Goal: Information Seeking & Learning: Learn about a topic

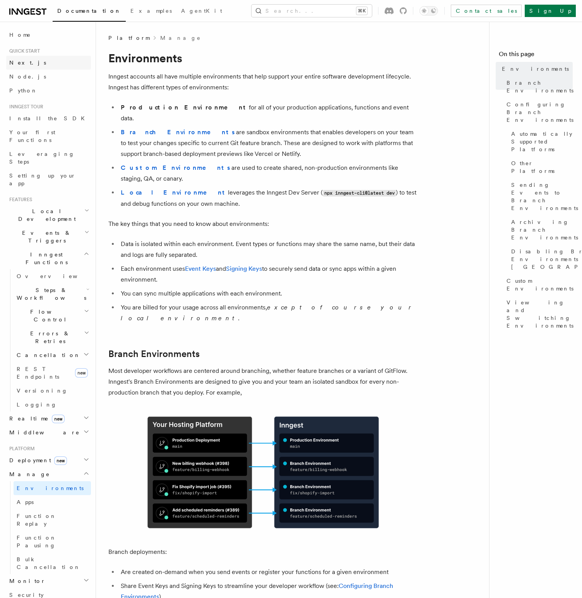
click at [19, 65] on span "Next.js" at bounding box center [27, 63] width 37 height 6
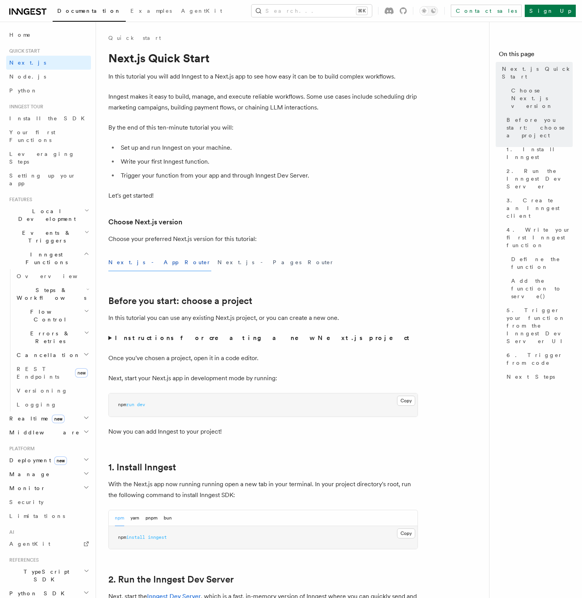
click at [145, 78] on p "In this tutorial you will add Inngest to a Next.js app to see how easy it can b…" at bounding box center [262, 76] width 309 height 11
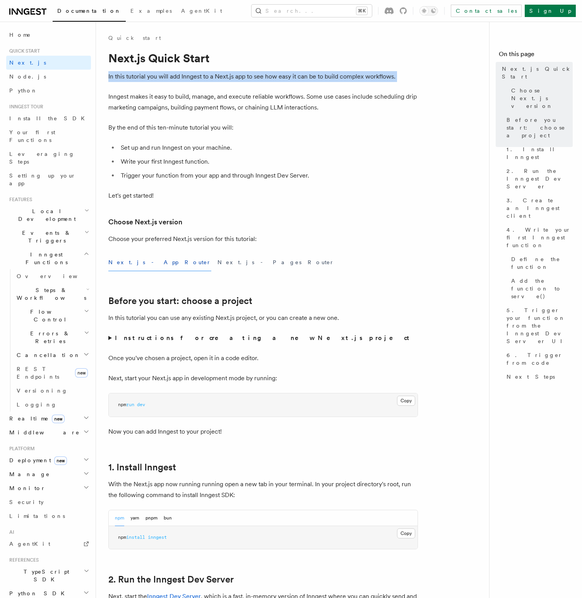
click at [145, 97] on p "Inngest makes it easy to build, manage, and execute reliable workflows. Some us…" at bounding box center [262, 102] width 309 height 22
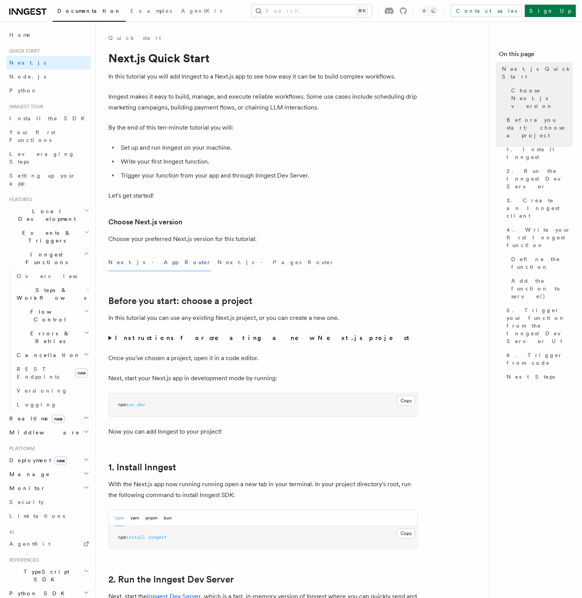
click at [145, 97] on p "Inngest makes it easy to build, manage, and execute reliable workflows. Some us…" at bounding box center [262, 102] width 309 height 22
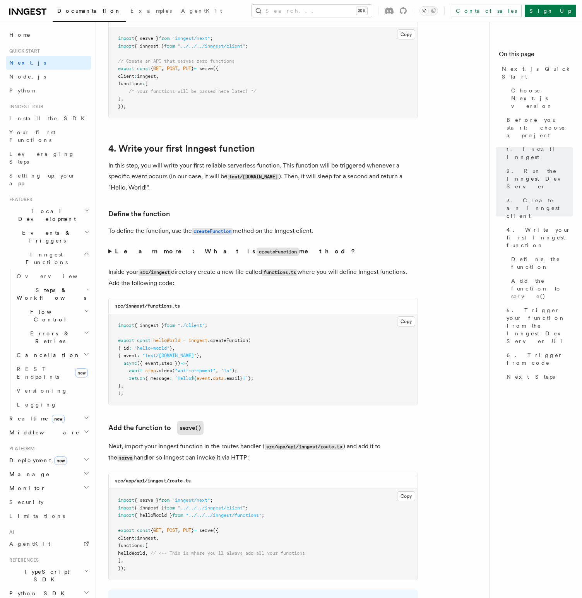
scroll to position [1170, 0]
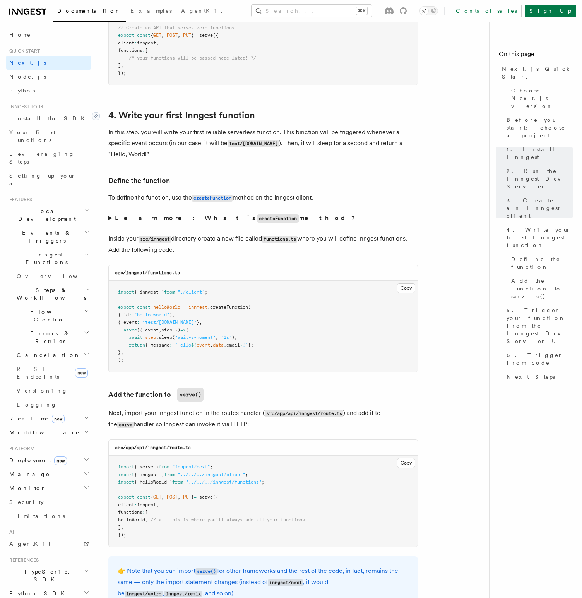
click at [197, 117] on link "4. Write your first Inngest function" at bounding box center [181, 115] width 147 height 11
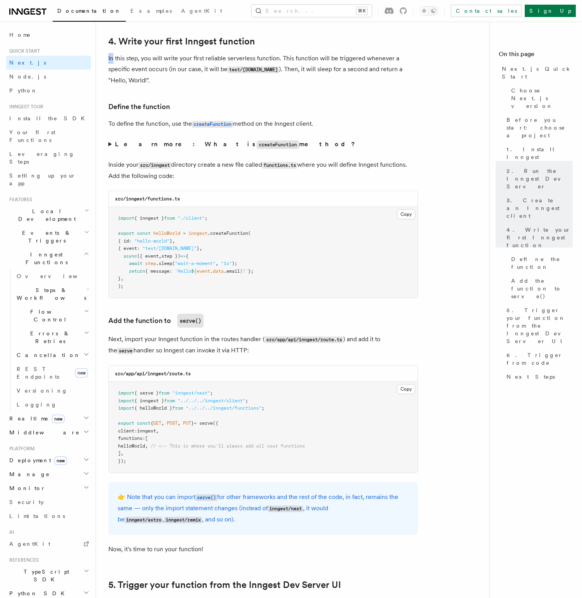
click at [221, 147] on strong "Learn more: What is createFunction method?" at bounding box center [236, 143] width 242 height 7
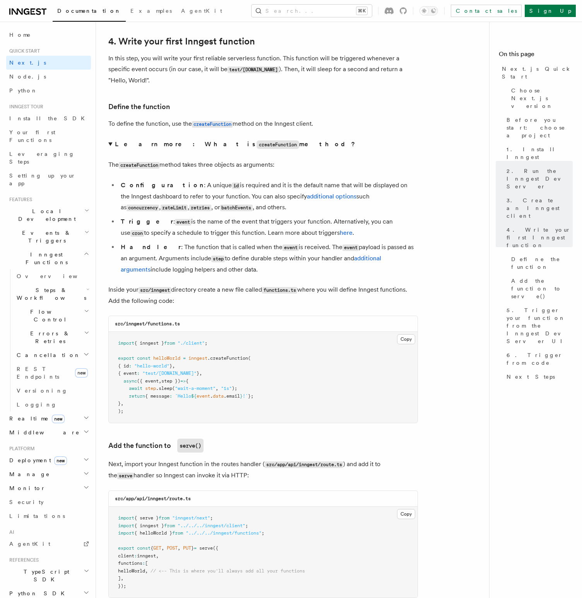
click at [221, 147] on strong "Learn more: What is createFunction method?" at bounding box center [236, 143] width 242 height 7
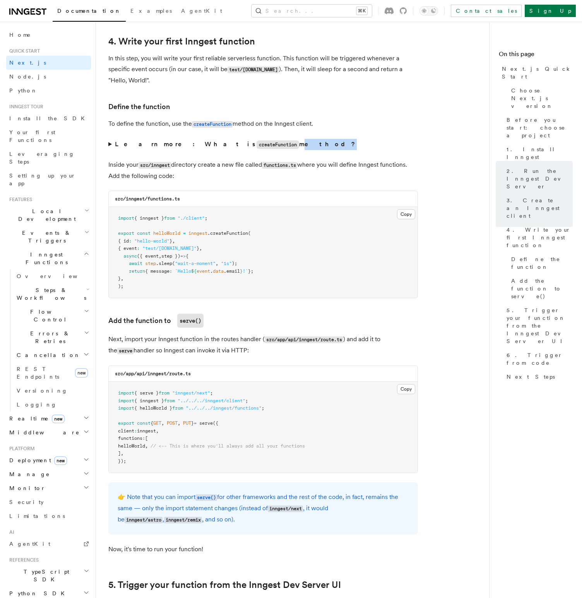
click at [221, 147] on strong "Learn more: What is createFunction method?" at bounding box center [236, 143] width 242 height 7
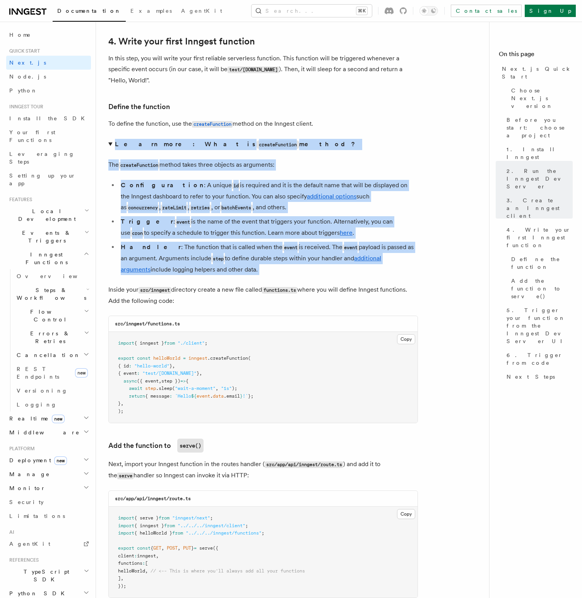
click at [221, 147] on strong "Learn more: What is createFunction method?" at bounding box center [236, 143] width 242 height 7
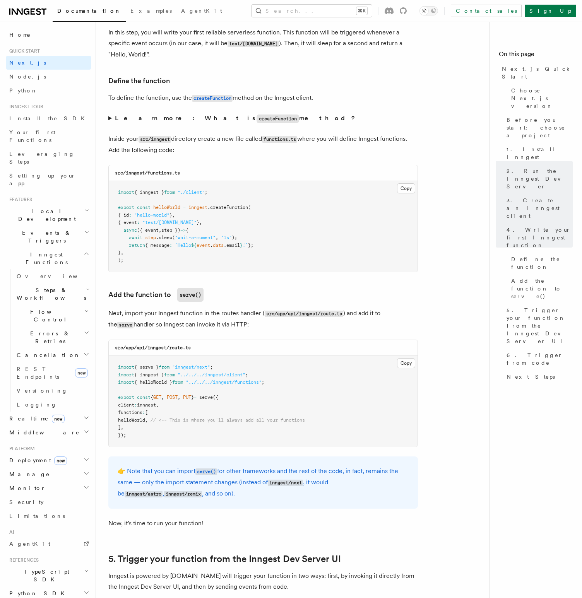
scroll to position [1270, 0]
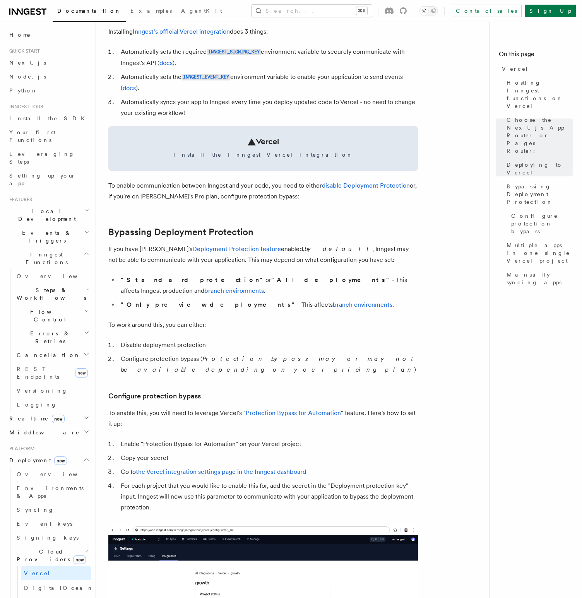
scroll to position [384, 0]
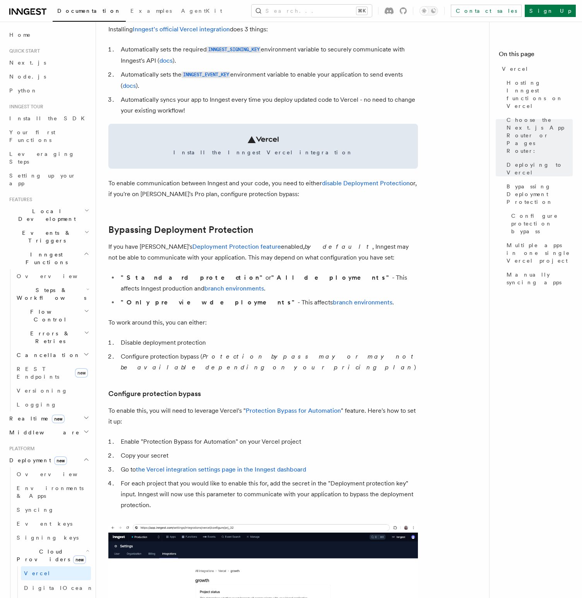
click at [303, 337] on li "Disable deployment protection" at bounding box center [267, 342] width 299 height 11
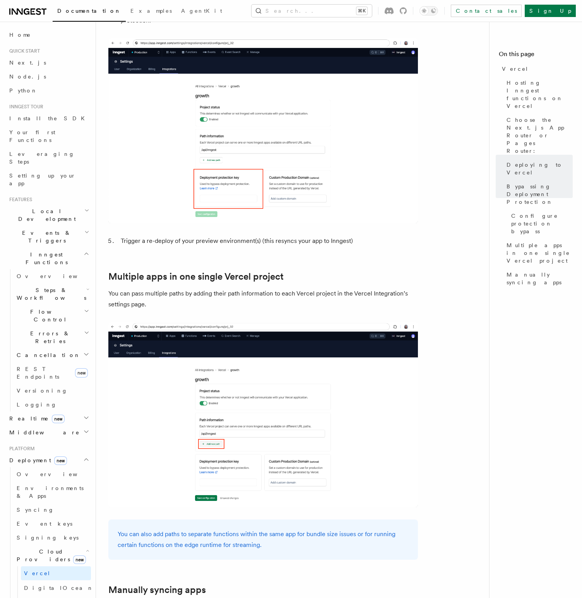
scroll to position [963, 0]
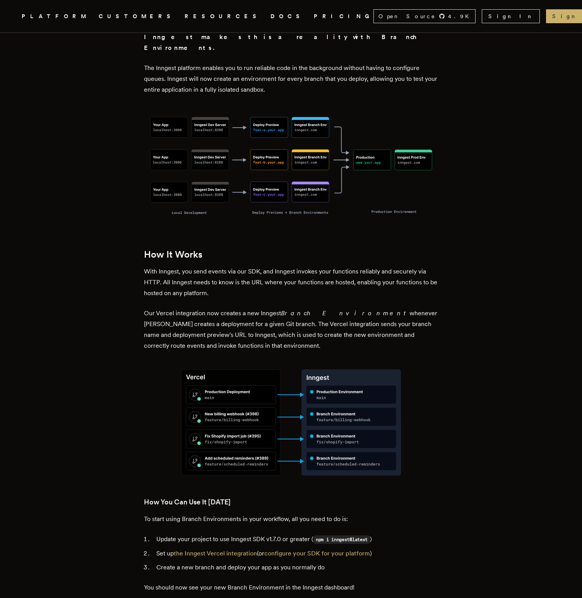
scroll to position [625, 0]
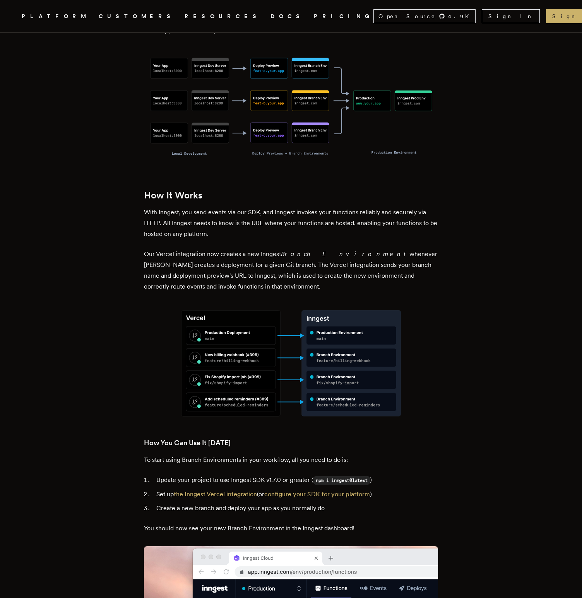
click at [191, 207] on p "With Inngest, you send events via our SDK, and Inngest invokes your functions r…" at bounding box center [291, 223] width 294 height 32
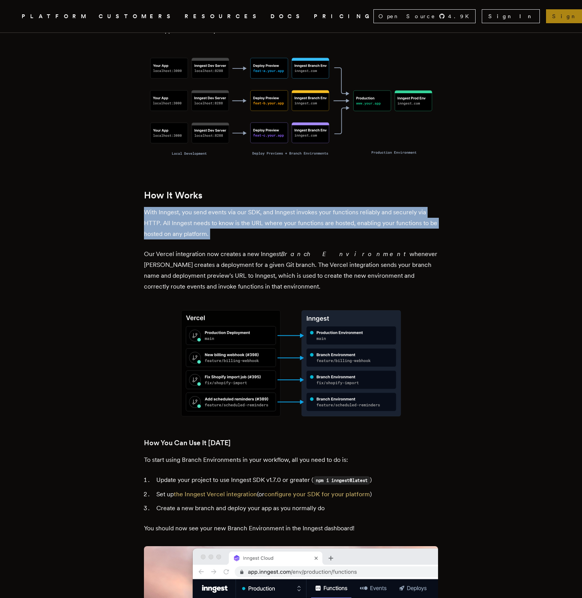
click at [551, 18] on link "Sign up →" at bounding box center [579, 16] width 66 height 14
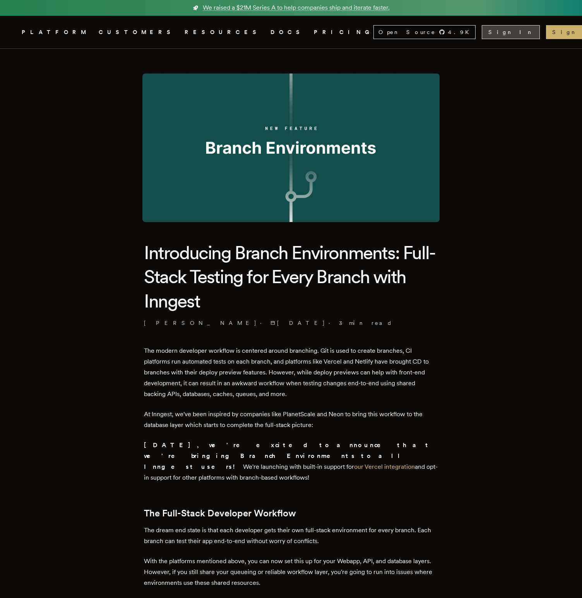
click at [508, 31] on link "Sign In" at bounding box center [510, 32] width 58 height 14
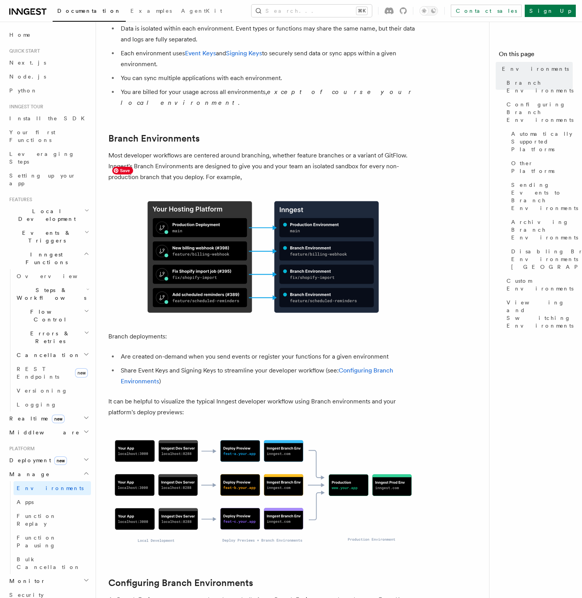
scroll to position [326, 0]
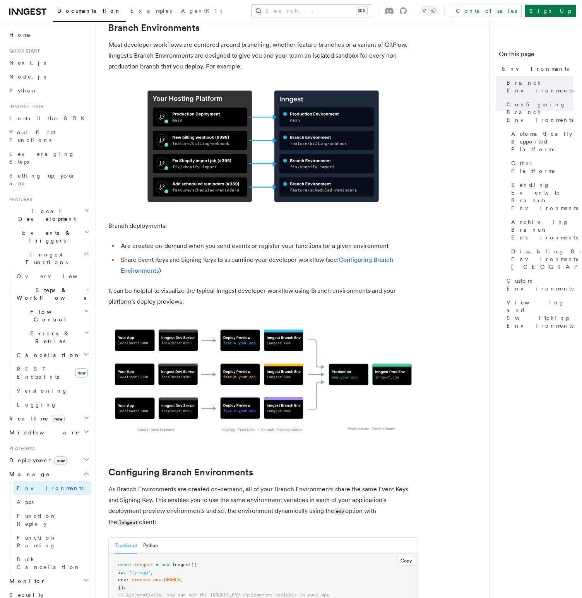
click at [328, 537] on div "TypeScript Python" at bounding box center [263, 545] width 309 height 16
